Goal: Find specific page/section: Find specific page/section

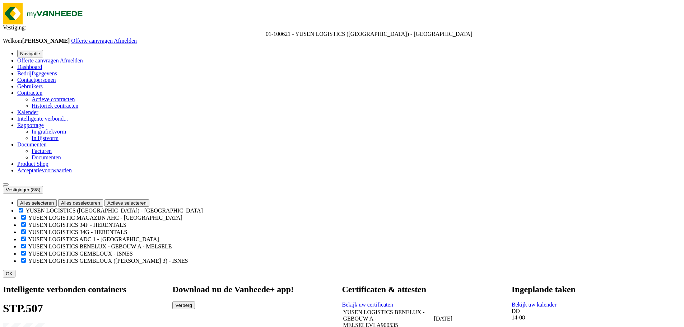
click at [47, 148] on span "Documenten" at bounding box center [31, 144] width 29 height 6
click at [36, 148] on span "Documenten" at bounding box center [31, 144] width 29 height 6
click at [41, 160] on span "Documenten" at bounding box center [46, 157] width 29 height 6
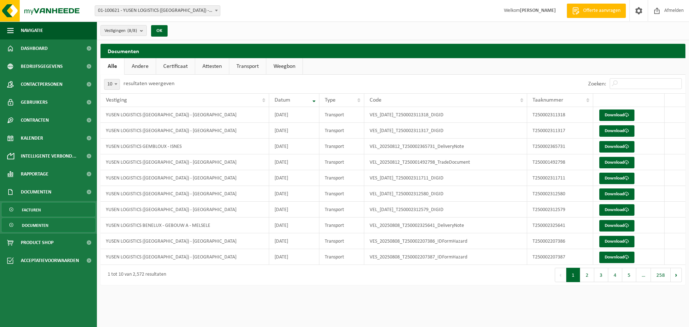
click at [39, 210] on span "Facturen" at bounding box center [31, 210] width 19 height 14
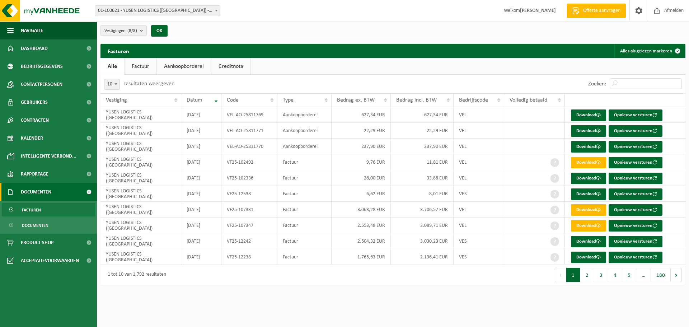
click at [145, 69] on link "Factuur" at bounding box center [141, 66] width 32 height 17
